Goal: Check status: Check status

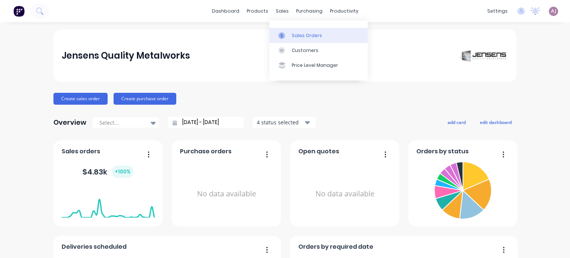
click at [298, 33] on div "Sales Orders" at bounding box center [307, 35] width 30 height 7
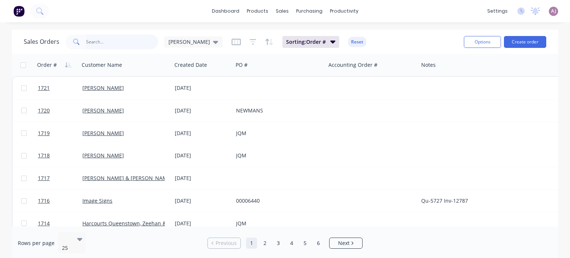
click at [95, 41] on input "text" at bounding box center [122, 42] width 72 height 15
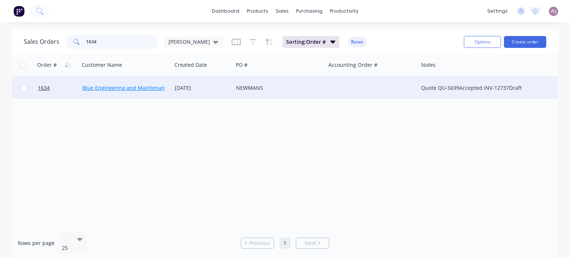
type input "1634"
click at [98, 90] on link "Blue Engineering and Maintenance" at bounding box center [126, 87] width 88 height 7
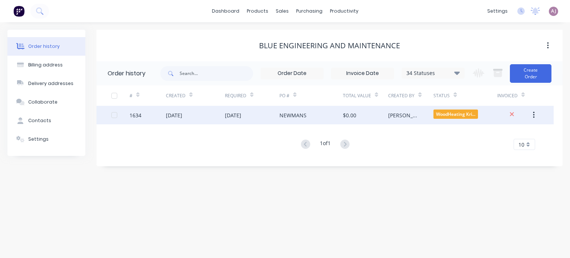
click at [198, 112] on div "[DATE]" at bounding box center [195, 115] width 59 height 19
